Goal: Check status: Check status

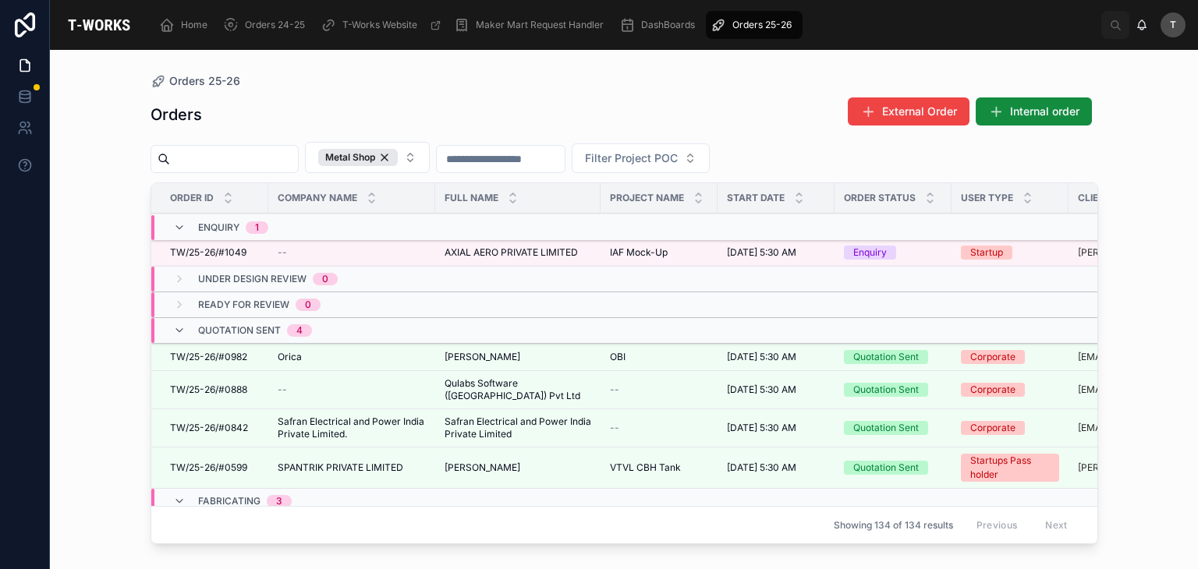
click at [465, 256] on span "AXIAL AERO PRIVATE LIMITED" at bounding box center [510, 252] width 133 height 12
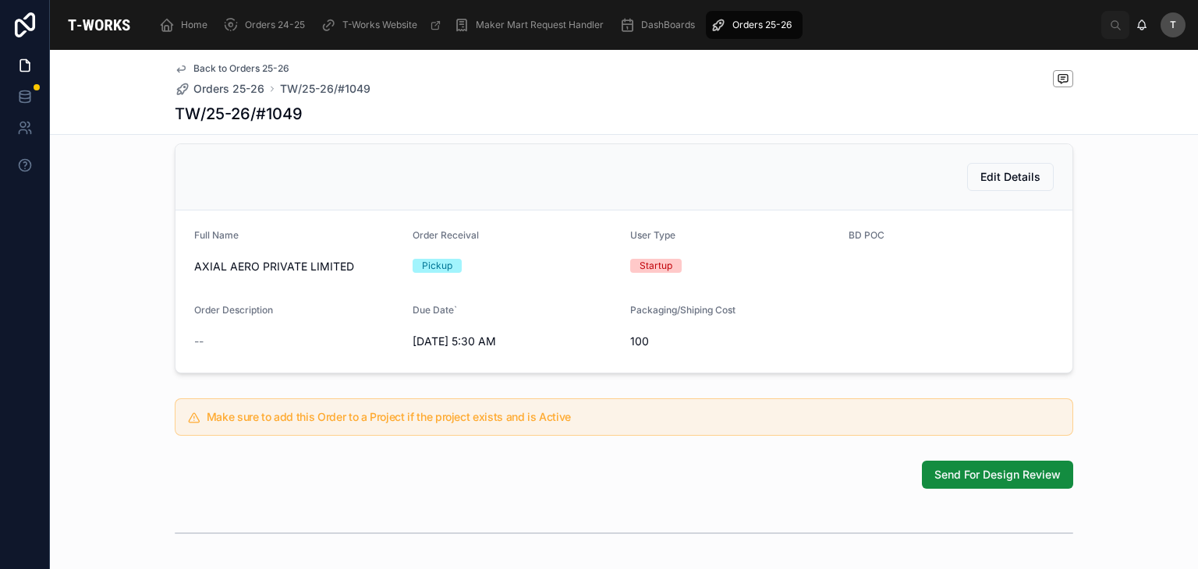
scroll to position [312, 0]
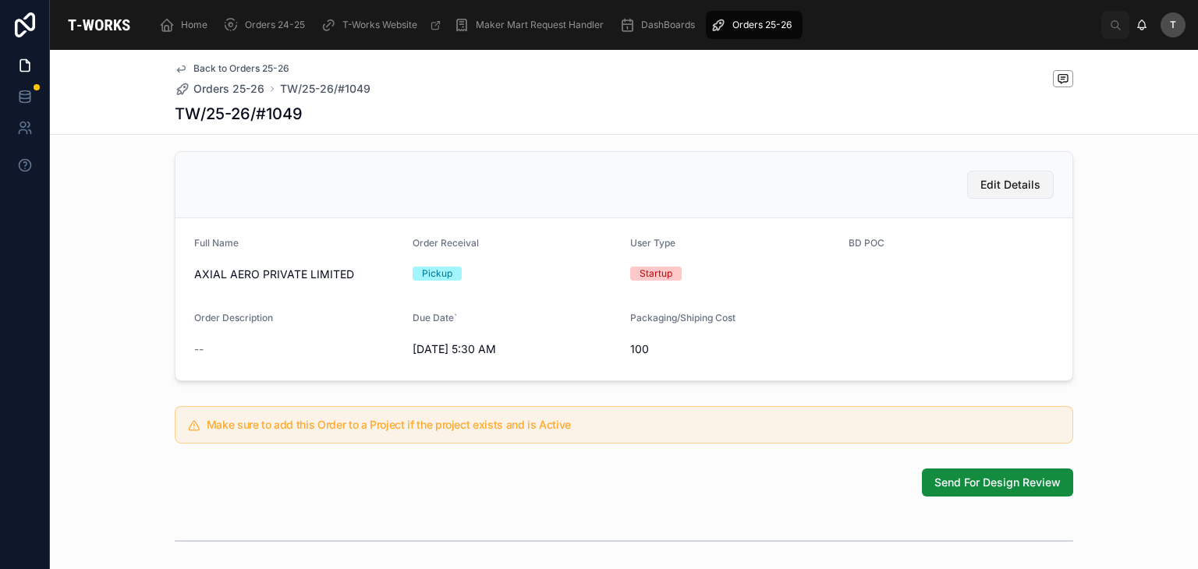
click at [1029, 193] on span "Edit Details" at bounding box center [1010, 185] width 60 height 16
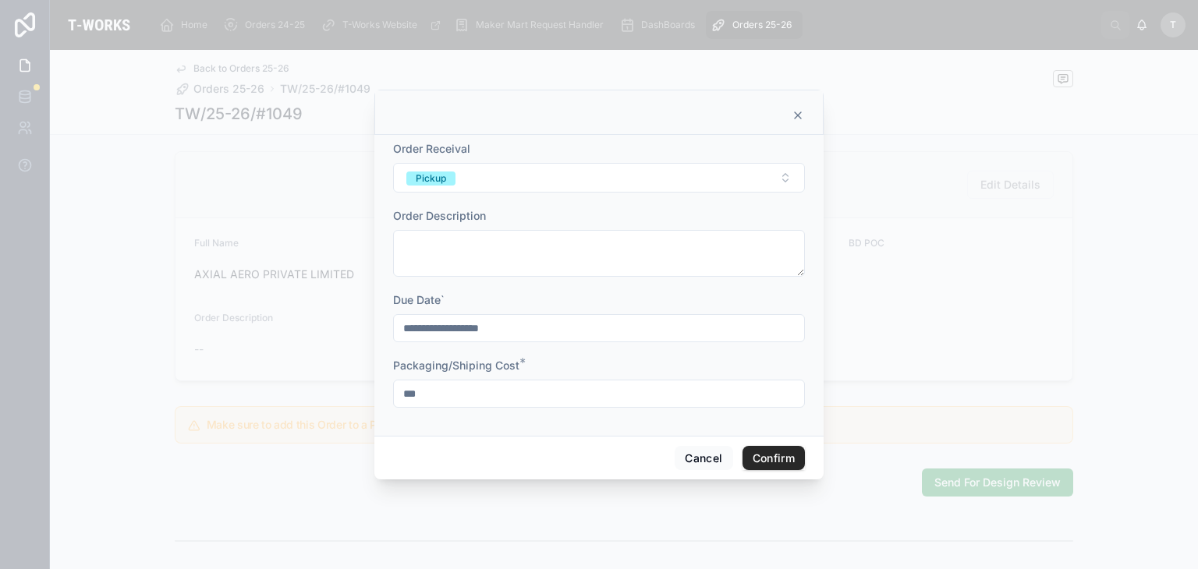
click at [508, 398] on input "***" at bounding box center [599, 394] width 410 height 22
click at [508, 397] on input "***" at bounding box center [599, 394] width 410 height 22
type input "*"
click at [766, 455] on button "Confirm" at bounding box center [773, 458] width 62 height 25
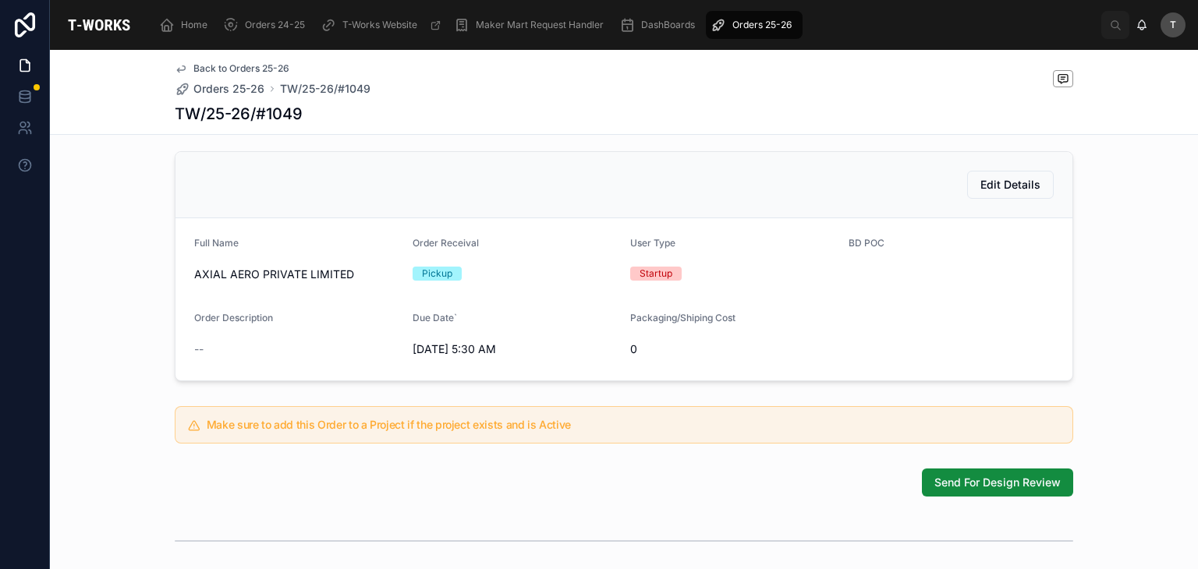
click at [948, 482] on div "1 Enquiry 2 Under Design Review 3 Ready for Review 4 Quotation Sent 5 Fabricati…" at bounding box center [624, 257] width 1148 height 831
click at [994, 497] on button "Send For Design Review" at bounding box center [997, 483] width 151 height 28
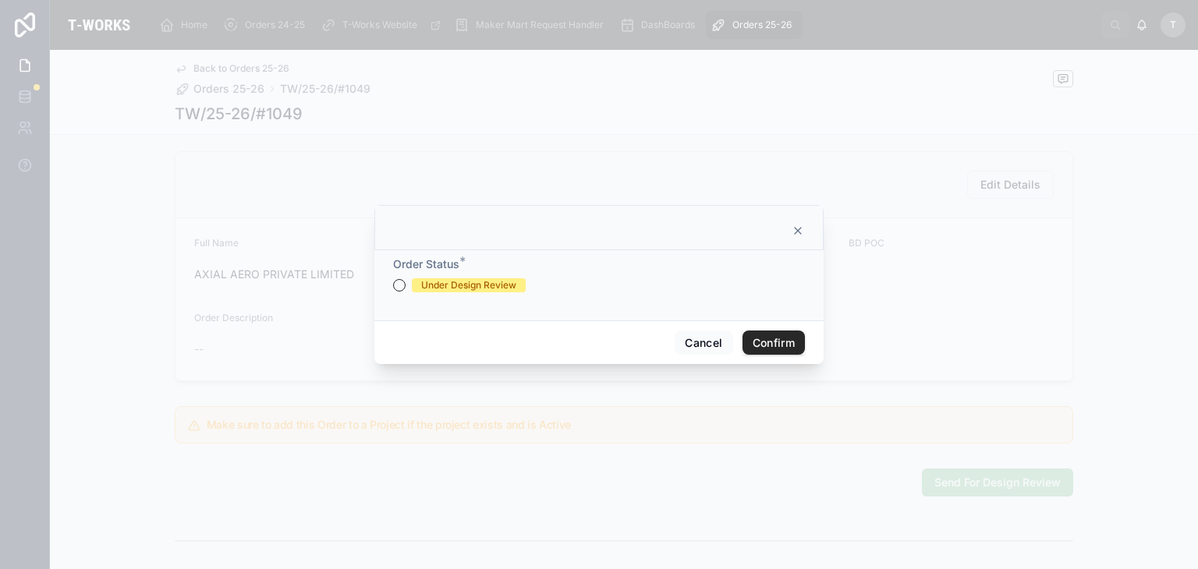
click at [464, 270] on span "*" at bounding box center [462, 261] width 6 height 19
click at [474, 283] on div "Under Design Review" at bounding box center [468, 285] width 95 height 14
click at [405, 283] on button "Under Design Review" at bounding box center [399, 285] width 12 height 12
click at [752, 344] on button "Confirm" at bounding box center [773, 343] width 62 height 25
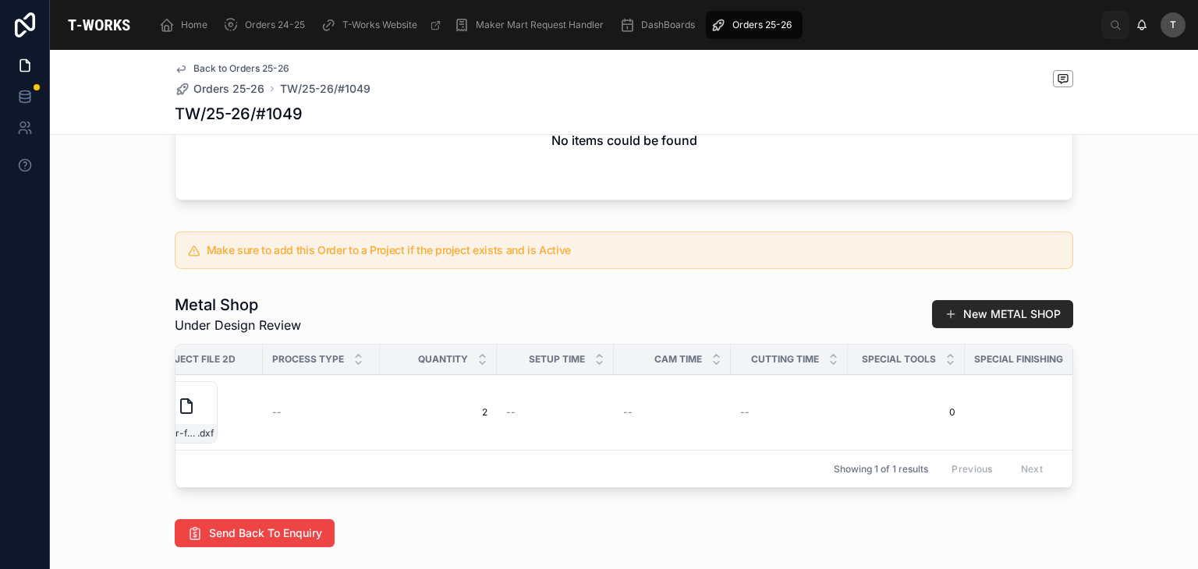
scroll to position [0, 0]
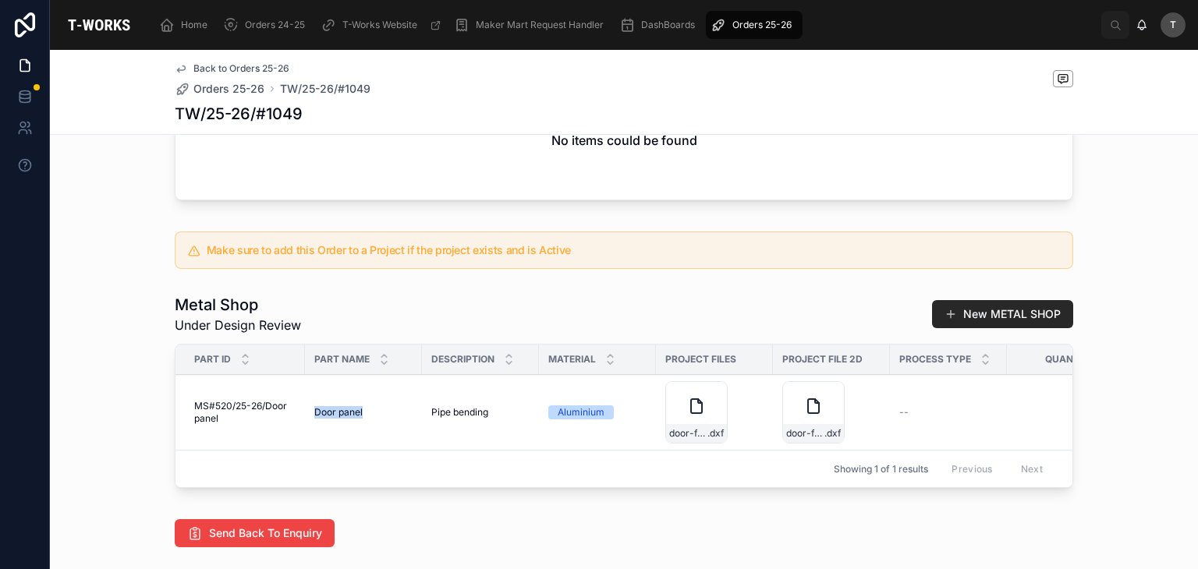
drag, startPoint x: 309, startPoint y: 431, endPoint x: 409, endPoint y: 425, distance: 100.0
click at [404, 419] on div "Door panel Door panel" at bounding box center [363, 412] width 98 height 12
copy span "Door panel"
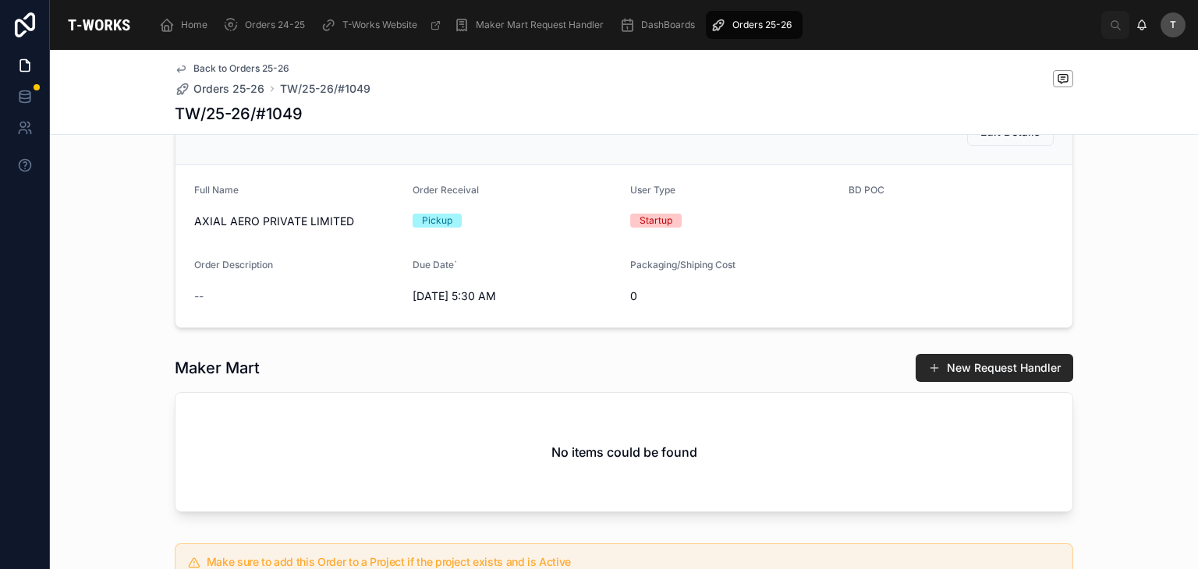
click at [312, 146] on div "Edit Details" at bounding box center [623, 132] width 859 height 28
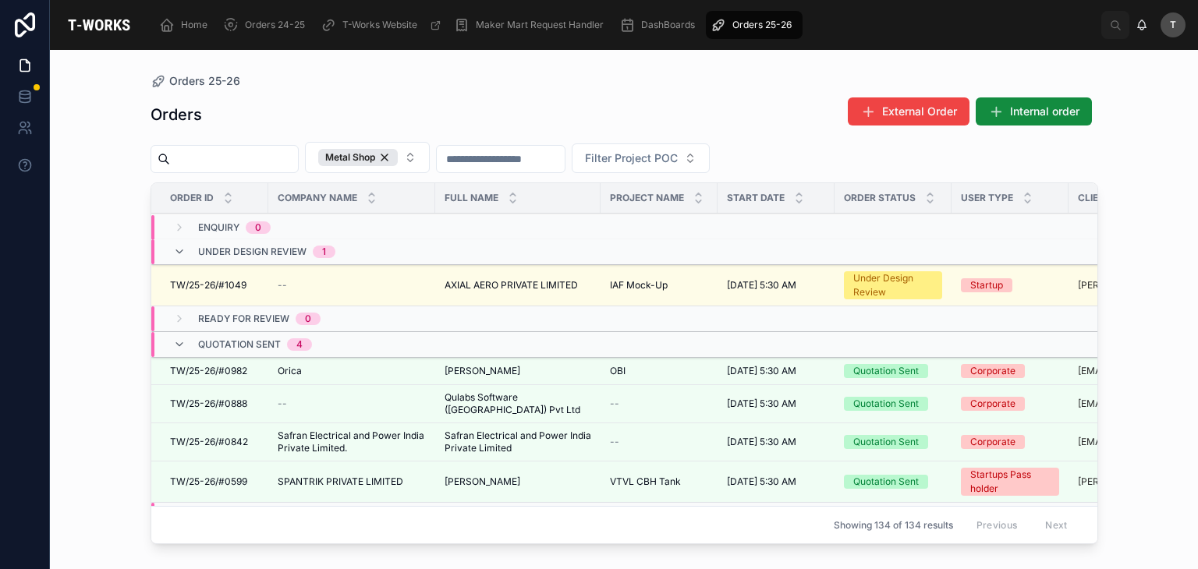
click at [216, 281] on span "TW/25-26/#1049" at bounding box center [208, 285] width 76 height 12
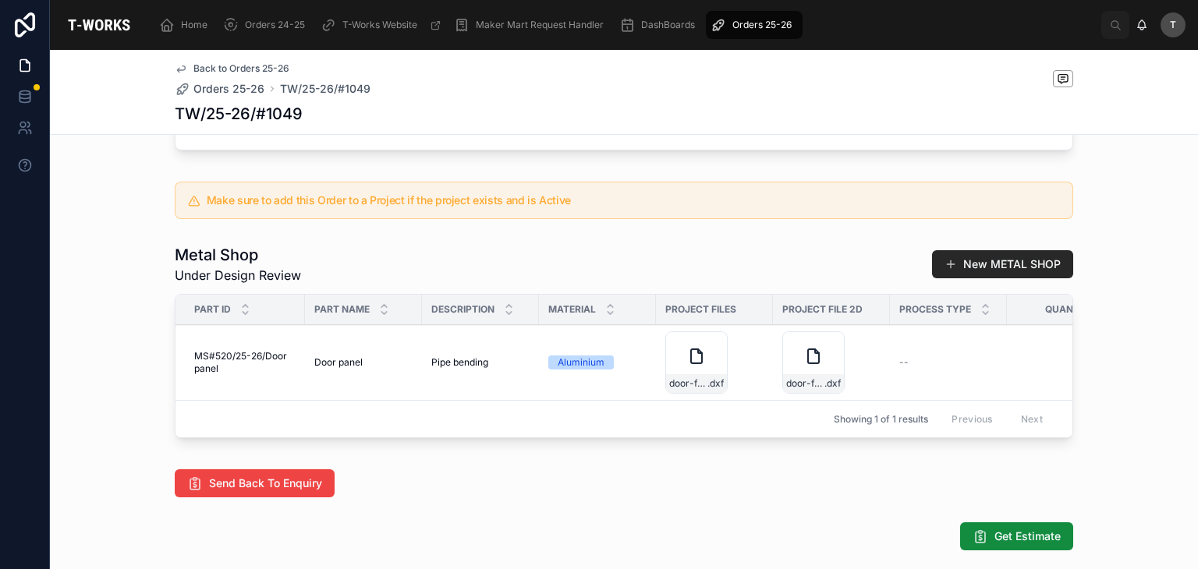
scroll to position [702, 0]
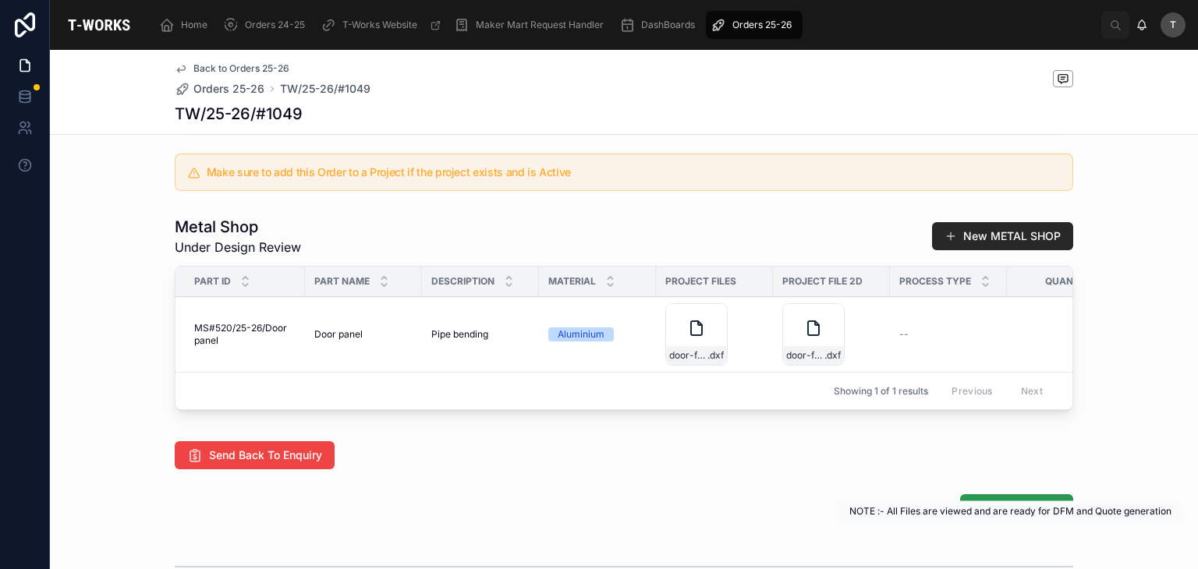
click at [983, 522] on button "Get Estimate" at bounding box center [1016, 508] width 113 height 28
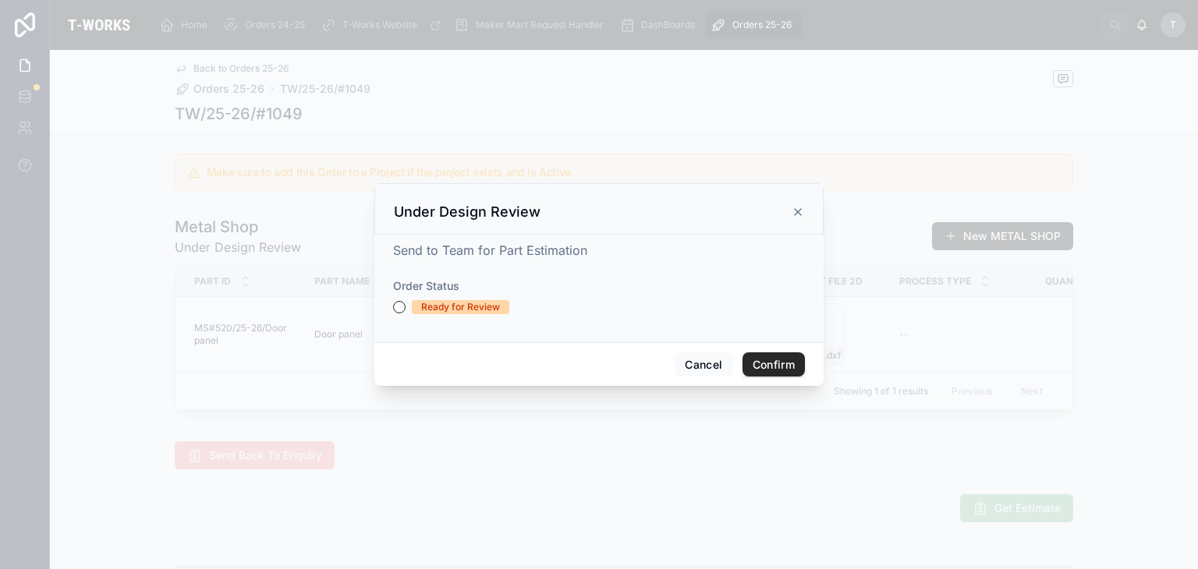
click at [464, 308] on div "Ready for Review" at bounding box center [460, 307] width 79 height 14
click at [405, 308] on button "Ready for Review" at bounding box center [399, 307] width 12 height 12
click at [767, 359] on button "Confirm" at bounding box center [773, 364] width 62 height 25
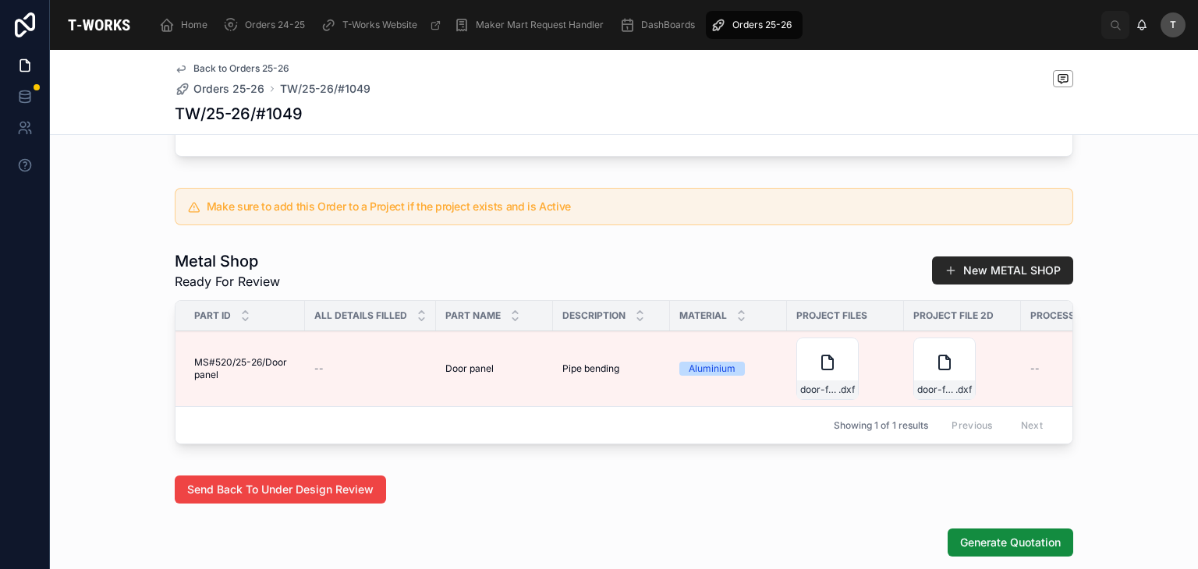
scroll to position [624, 0]
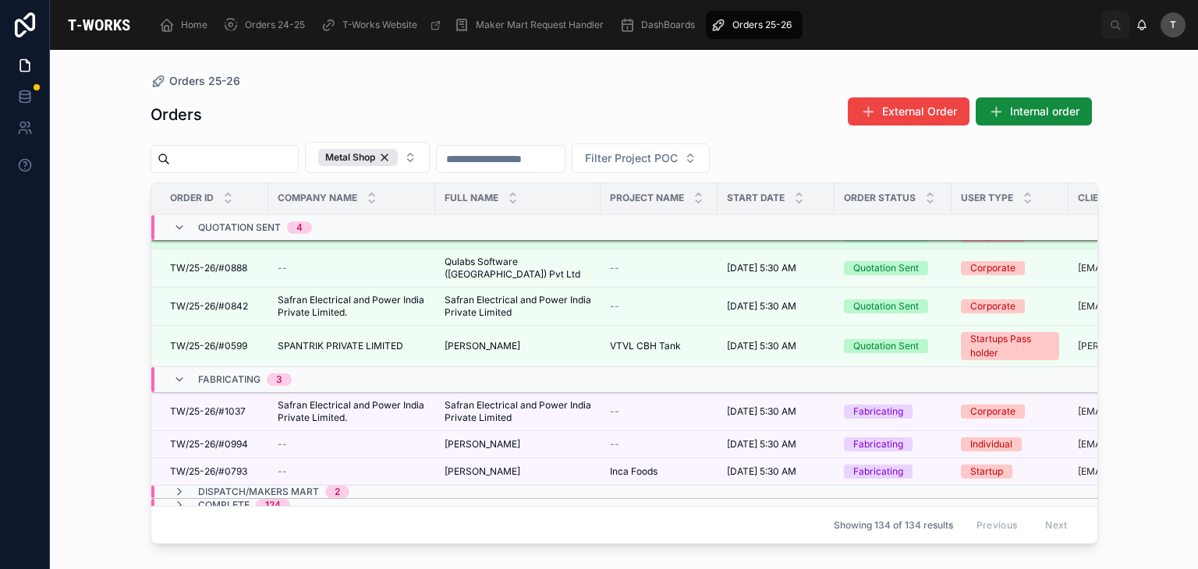
scroll to position [125, 0]
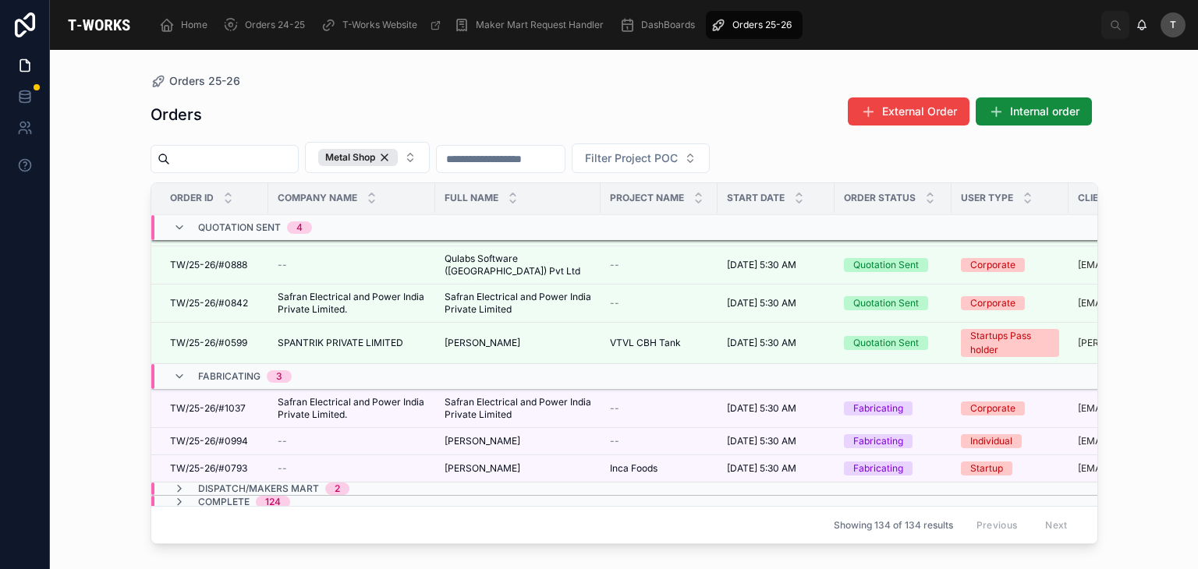
click at [240, 483] on span "Dispatch/Makers Mart" at bounding box center [258, 489] width 121 height 12
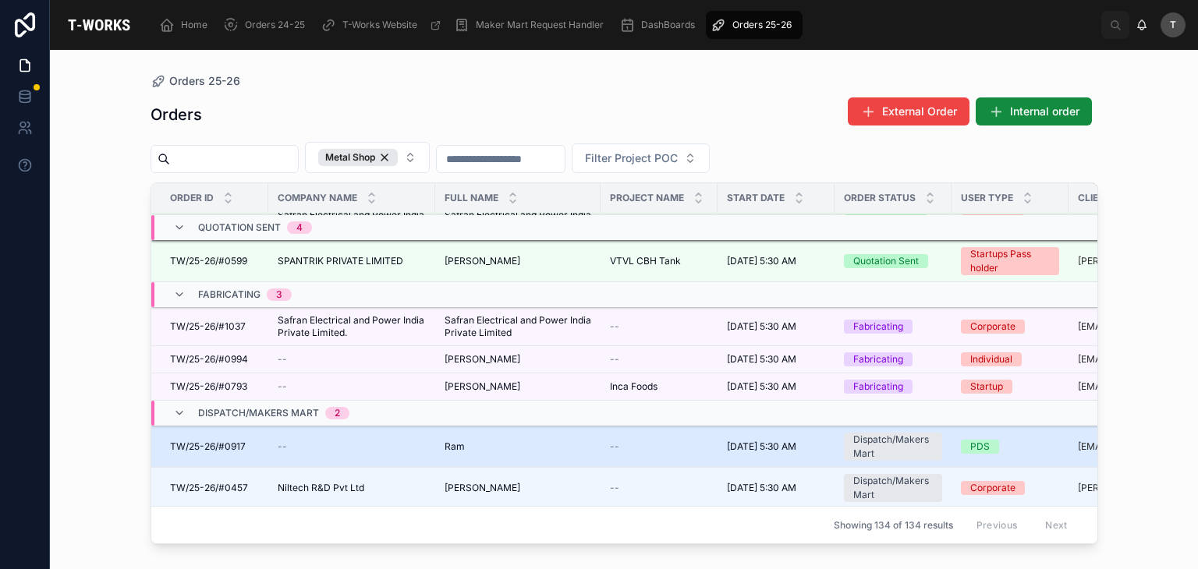
scroll to position [220, 0]
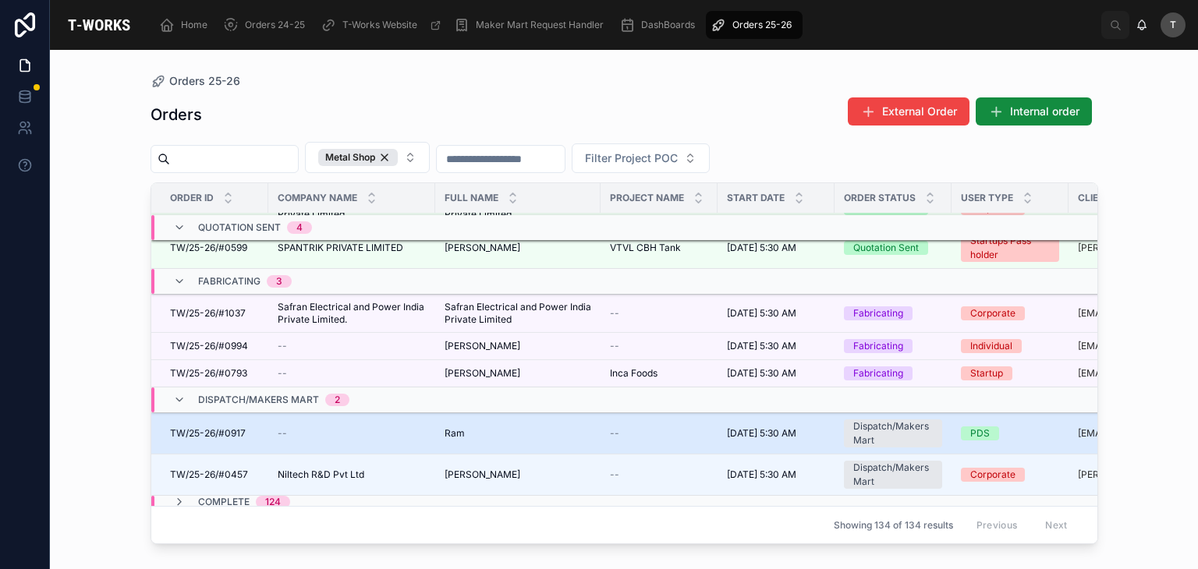
click at [239, 427] on span "TW/25-26/#0917" at bounding box center [208, 433] width 76 height 12
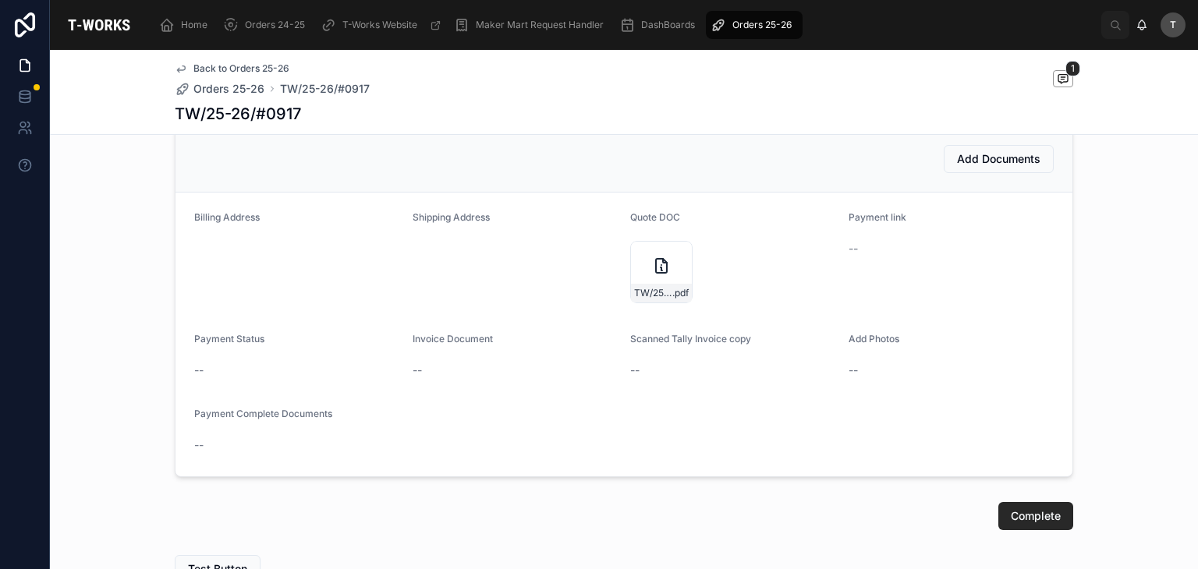
scroll to position [1170, 0]
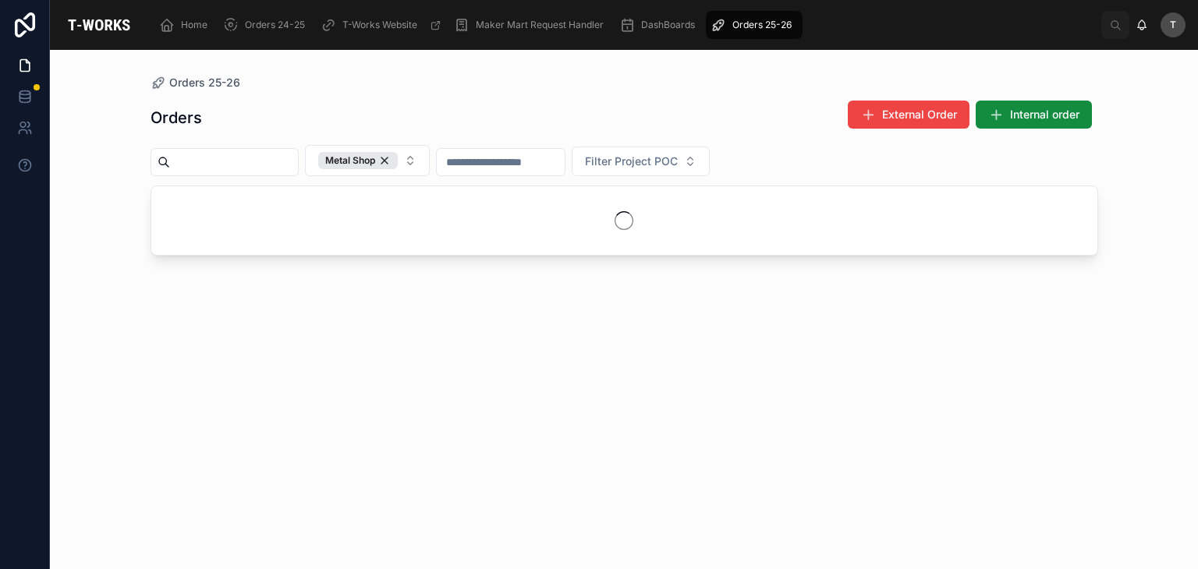
click at [310, 115] on div "Orders External Order Internal order" at bounding box center [623, 118] width 947 height 36
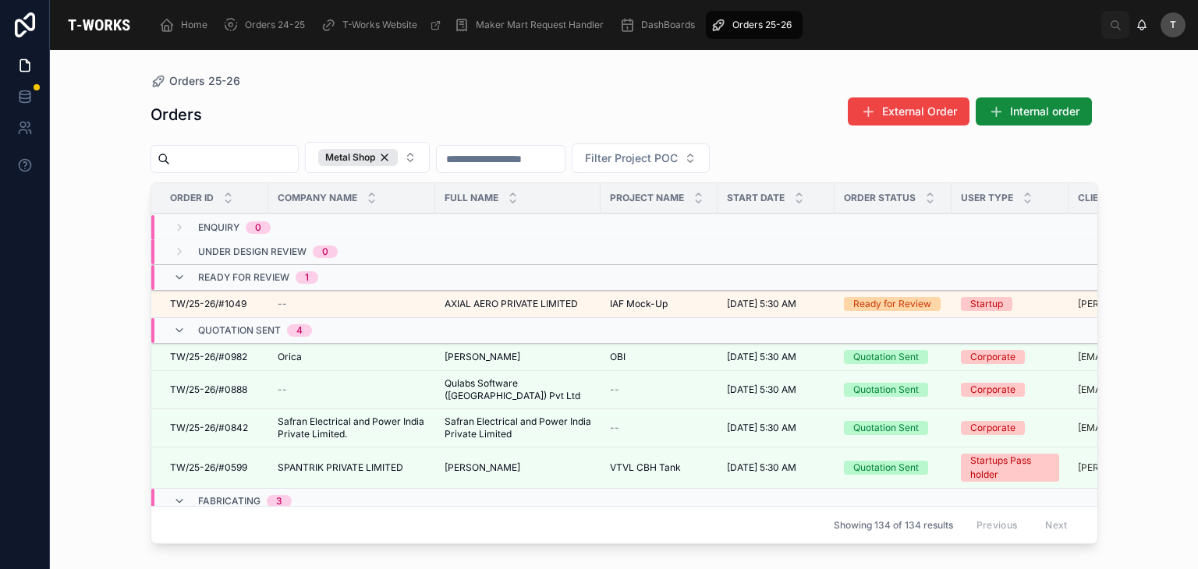
click at [393, 102] on div "Orders External Order Internal order" at bounding box center [623, 115] width 947 height 36
